Goal: Go to known website: Go to known website

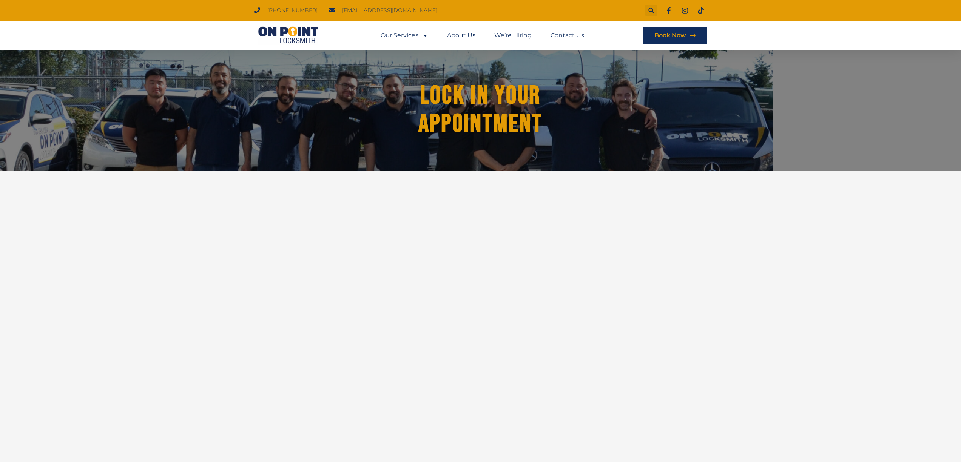
click at [307, 37] on img at bounding box center [288, 35] width 68 height 18
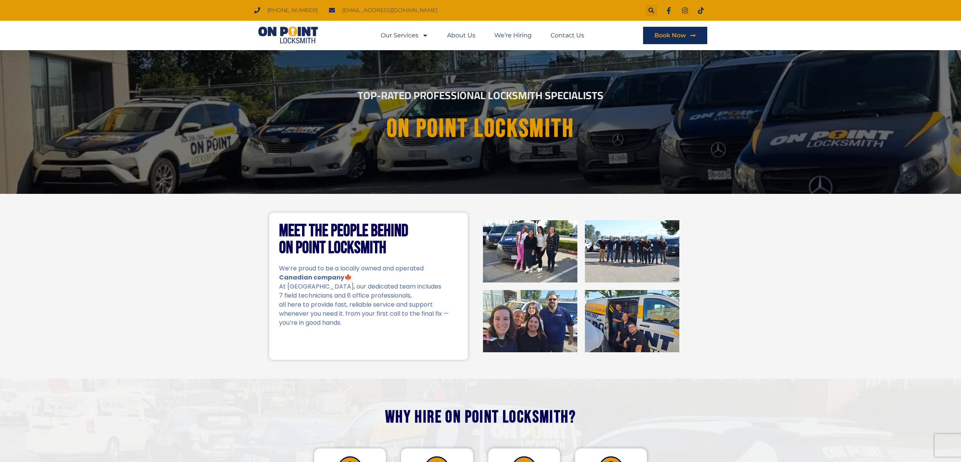
scroll to position [10, 0]
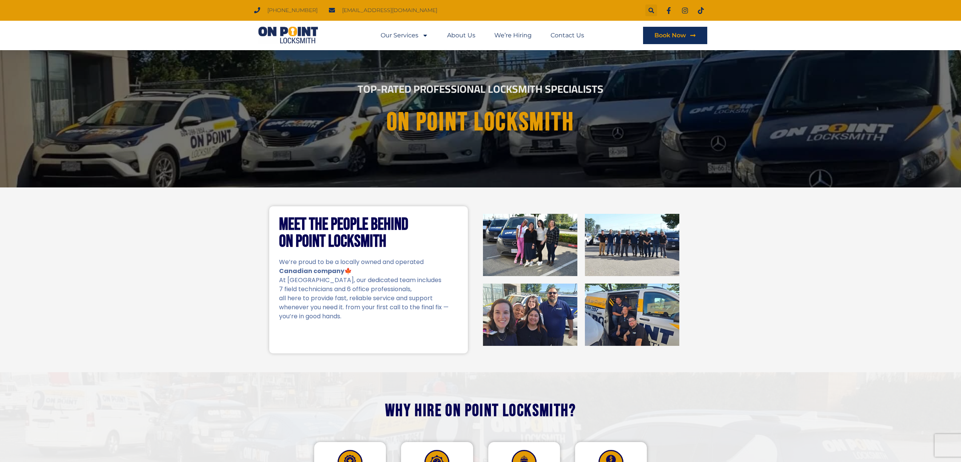
click at [650, 240] on img at bounding box center [632, 245] width 94 height 62
click at [540, 243] on img at bounding box center [530, 245] width 94 height 62
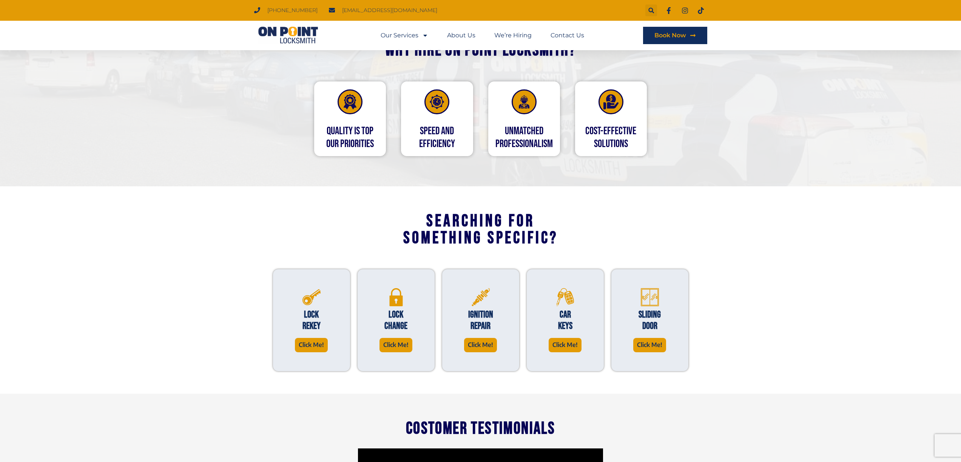
scroll to position [0, 0]
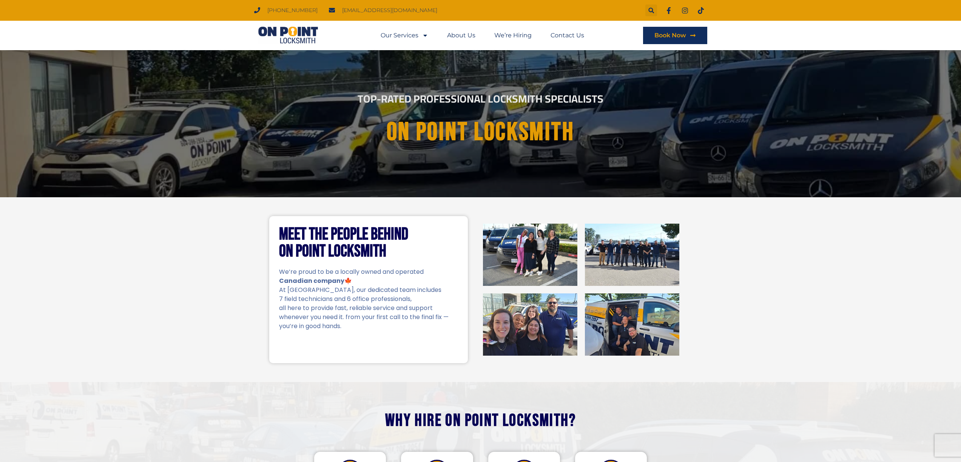
click at [625, 334] on img at bounding box center [632, 325] width 94 height 62
click at [539, 329] on img at bounding box center [530, 325] width 94 height 62
click at [321, 320] on p "whenever you need it. from your first call to the final fix —" at bounding box center [368, 317] width 179 height 9
click at [322, 285] on strong "Canadian company" at bounding box center [311, 281] width 65 height 9
